Goal: Information Seeking & Learning: Learn about a topic

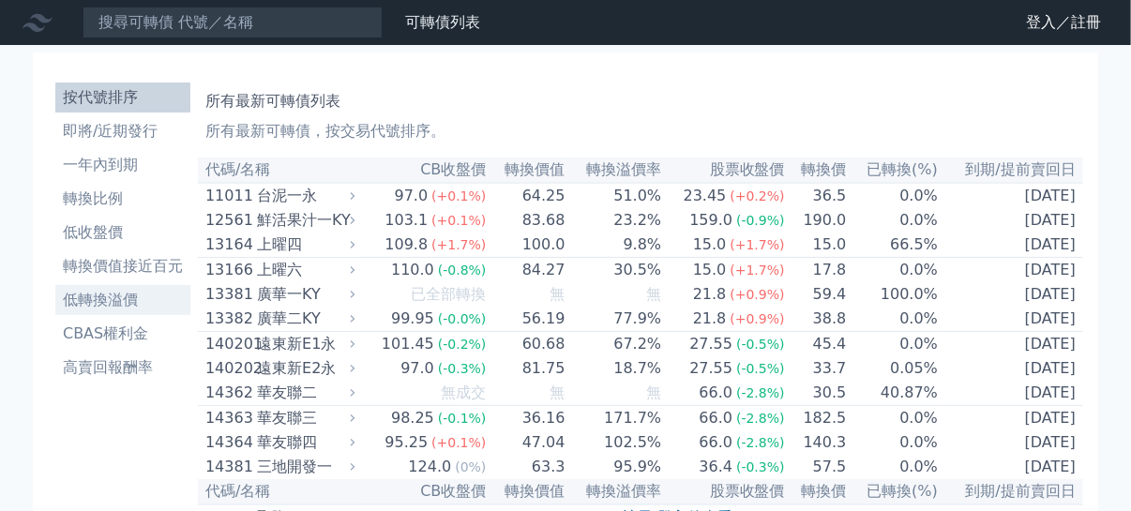
click at [103, 299] on li "低轉換溢價" at bounding box center [122, 300] width 135 height 23
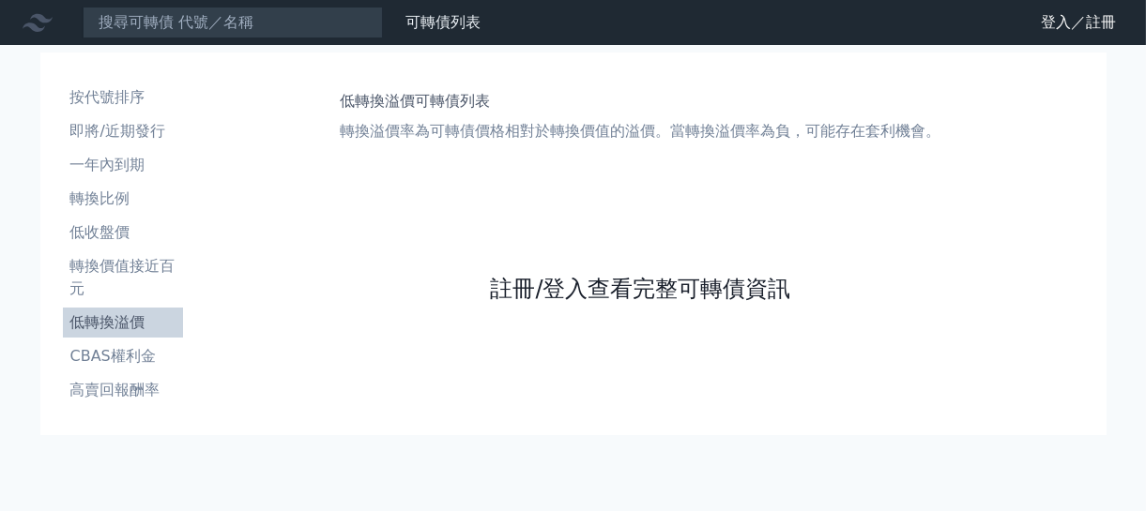
click at [541, 287] on link "註冊/登入查看完整可轉債資訊" at bounding box center [640, 289] width 300 height 30
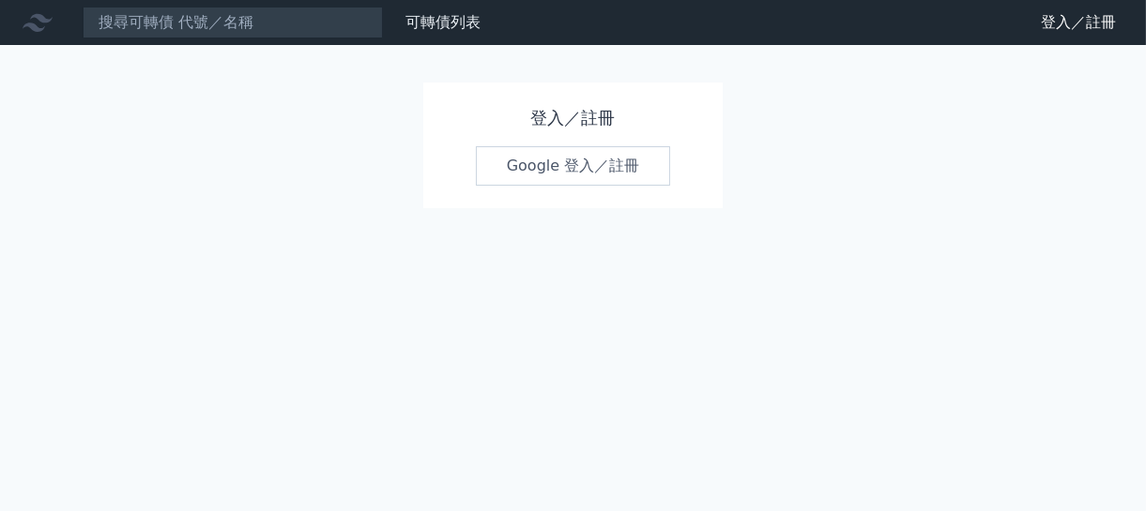
click at [544, 162] on link "Google 登入／註冊" at bounding box center [573, 165] width 195 height 39
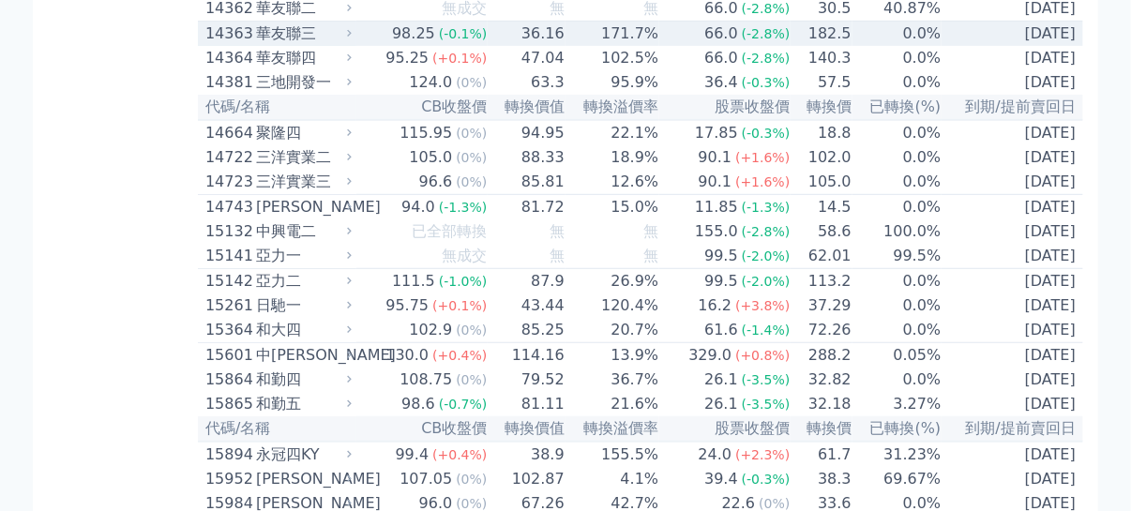
scroll to position [563, 0]
